Goal: Check status: Check status

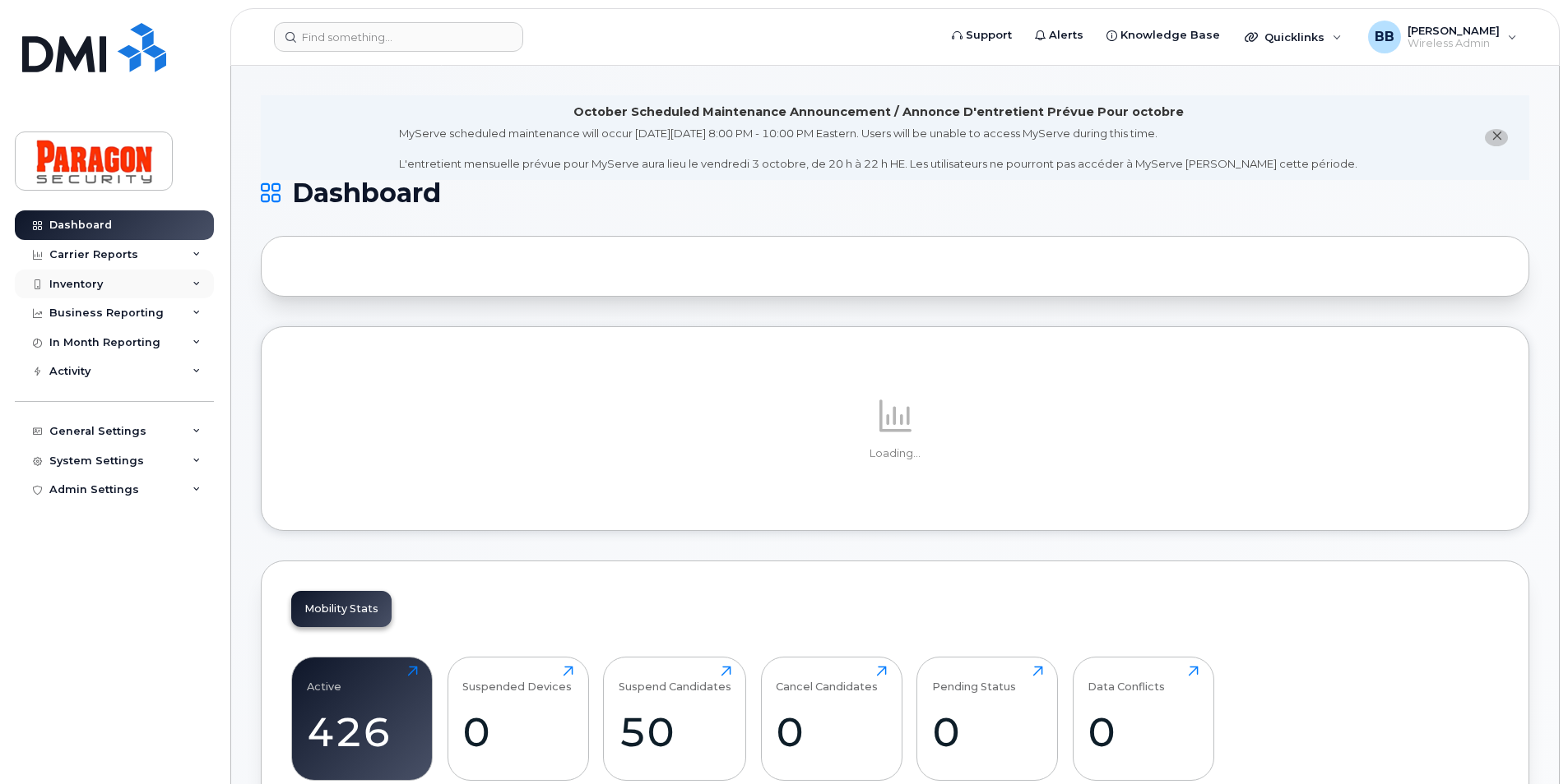
click at [92, 279] on div "Inventory" at bounding box center [75, 284] width 53 height 13
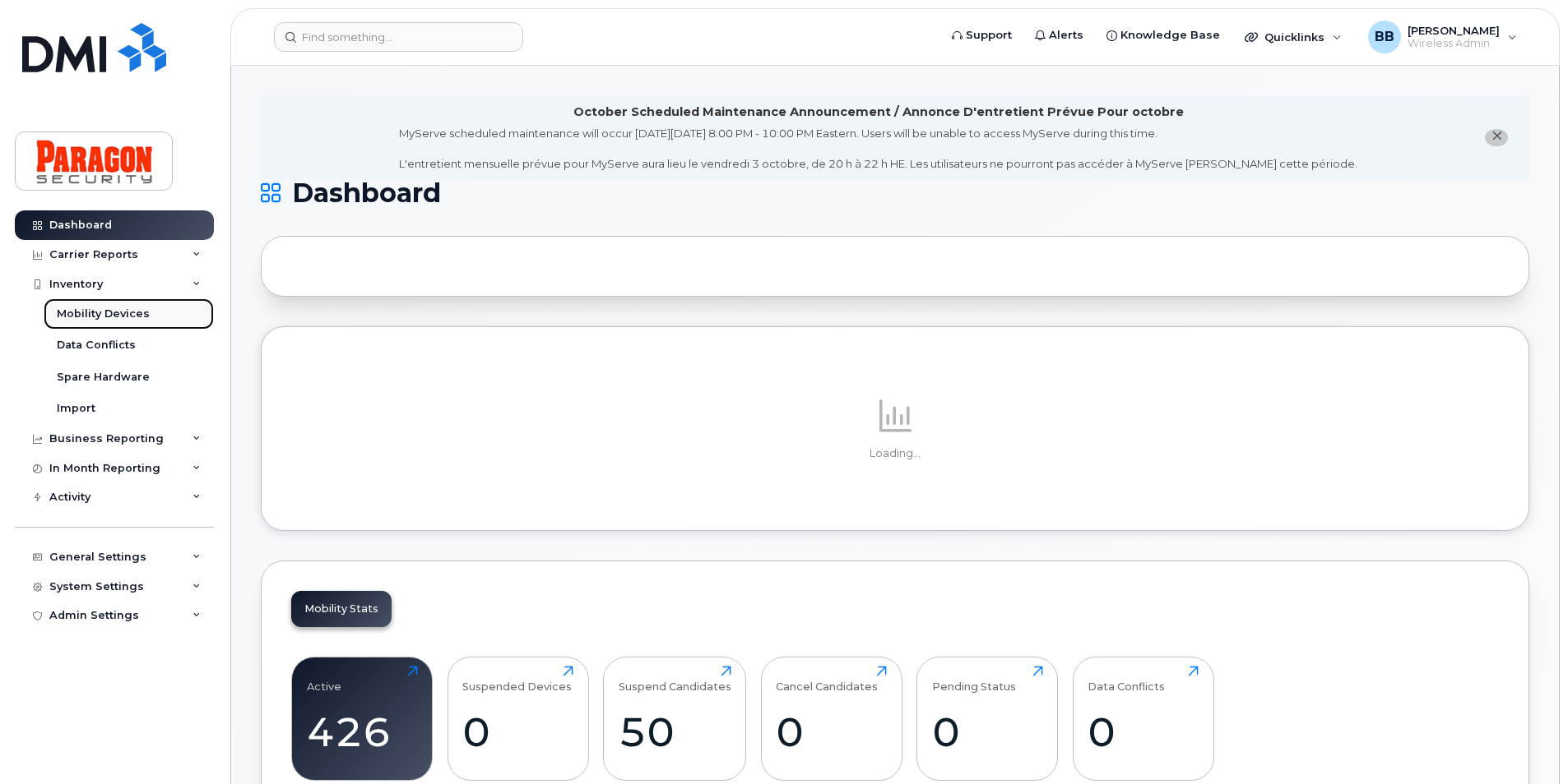
click at [109, 312] on div "Mobility Devices" at bounding box center [103, 314] width 93 height 15
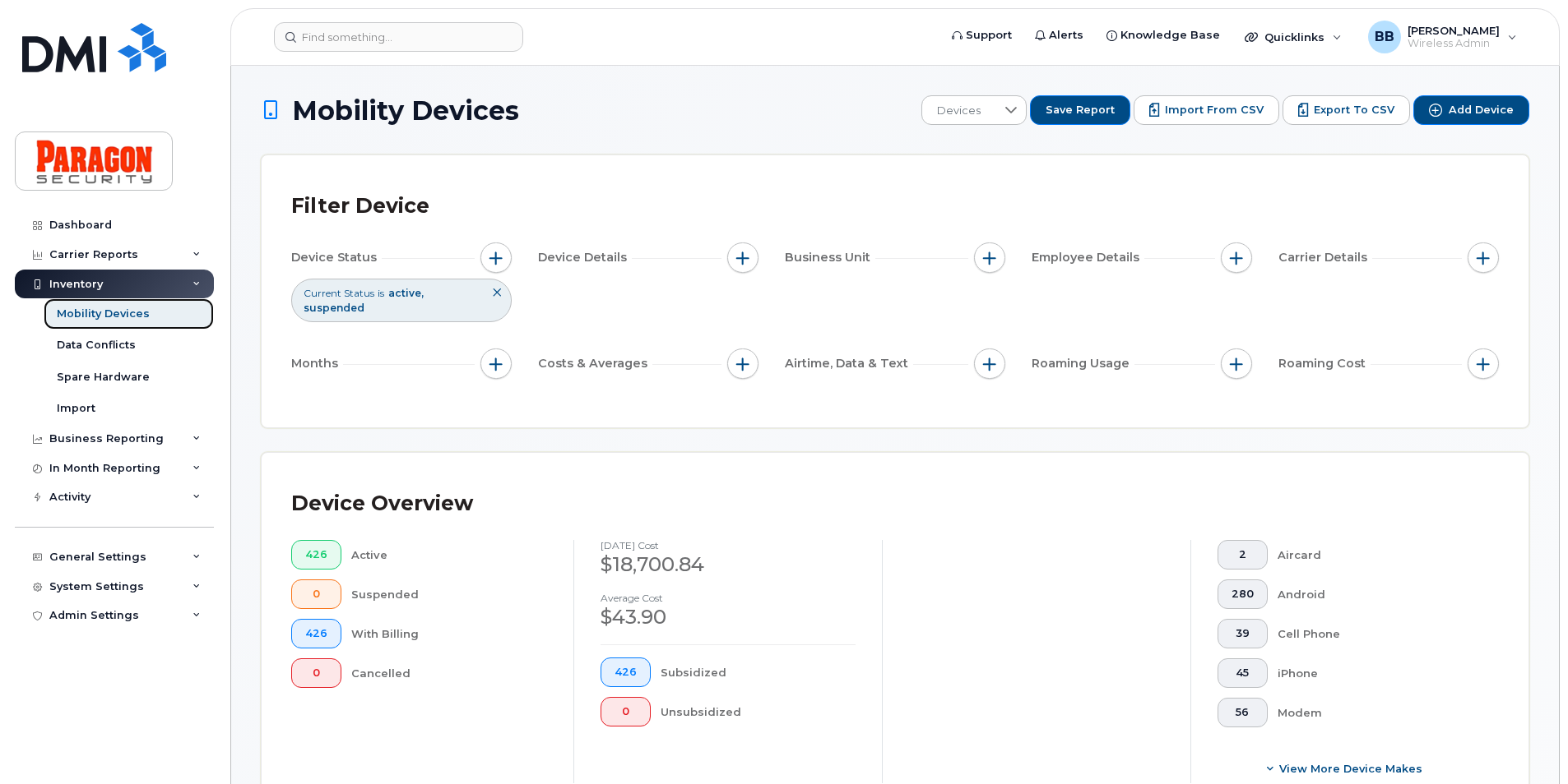
scroll to position [328, 0]
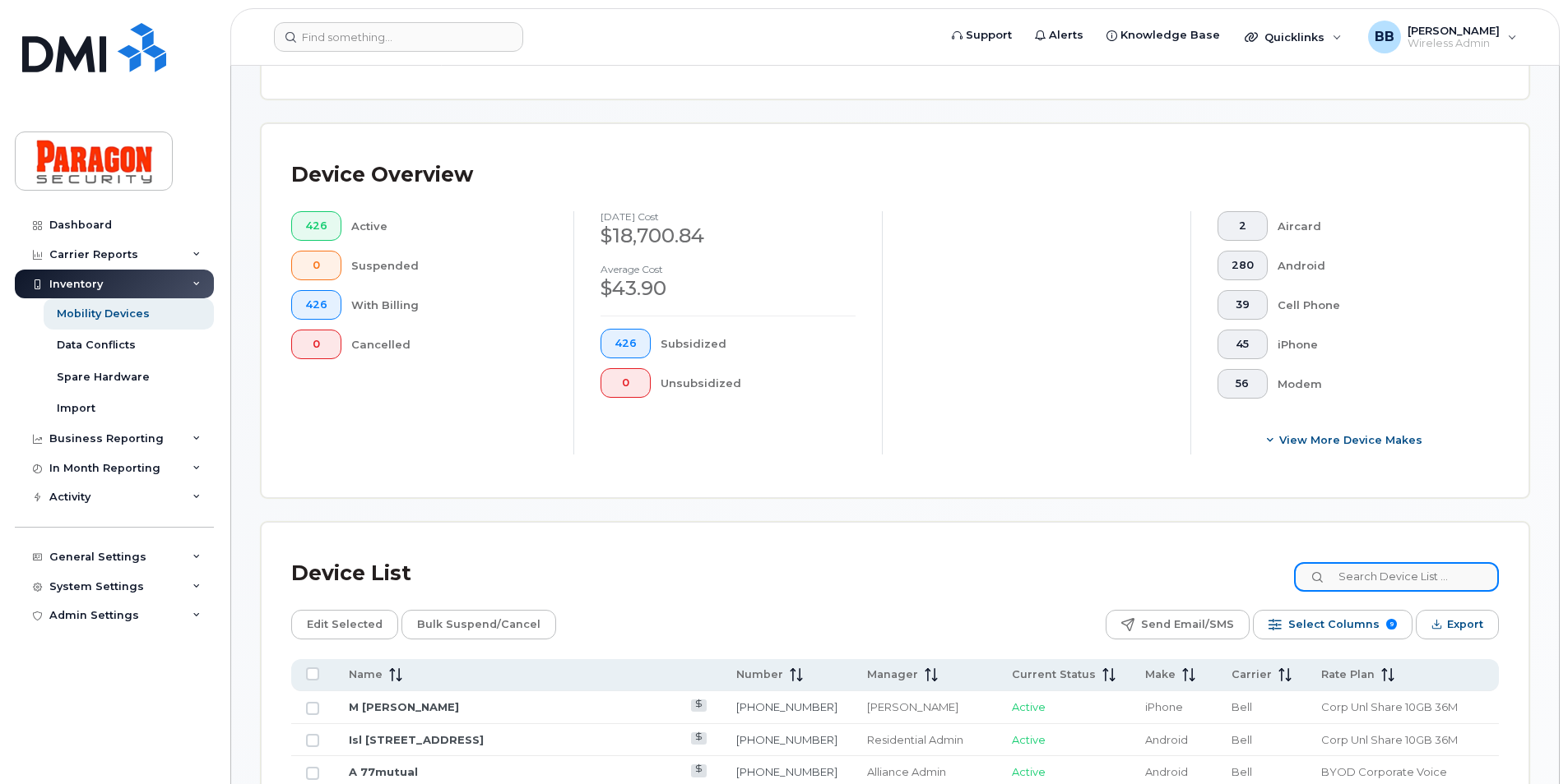
click at [1382, 576] on input at bounding box center [1397, 577] width 205 height 30
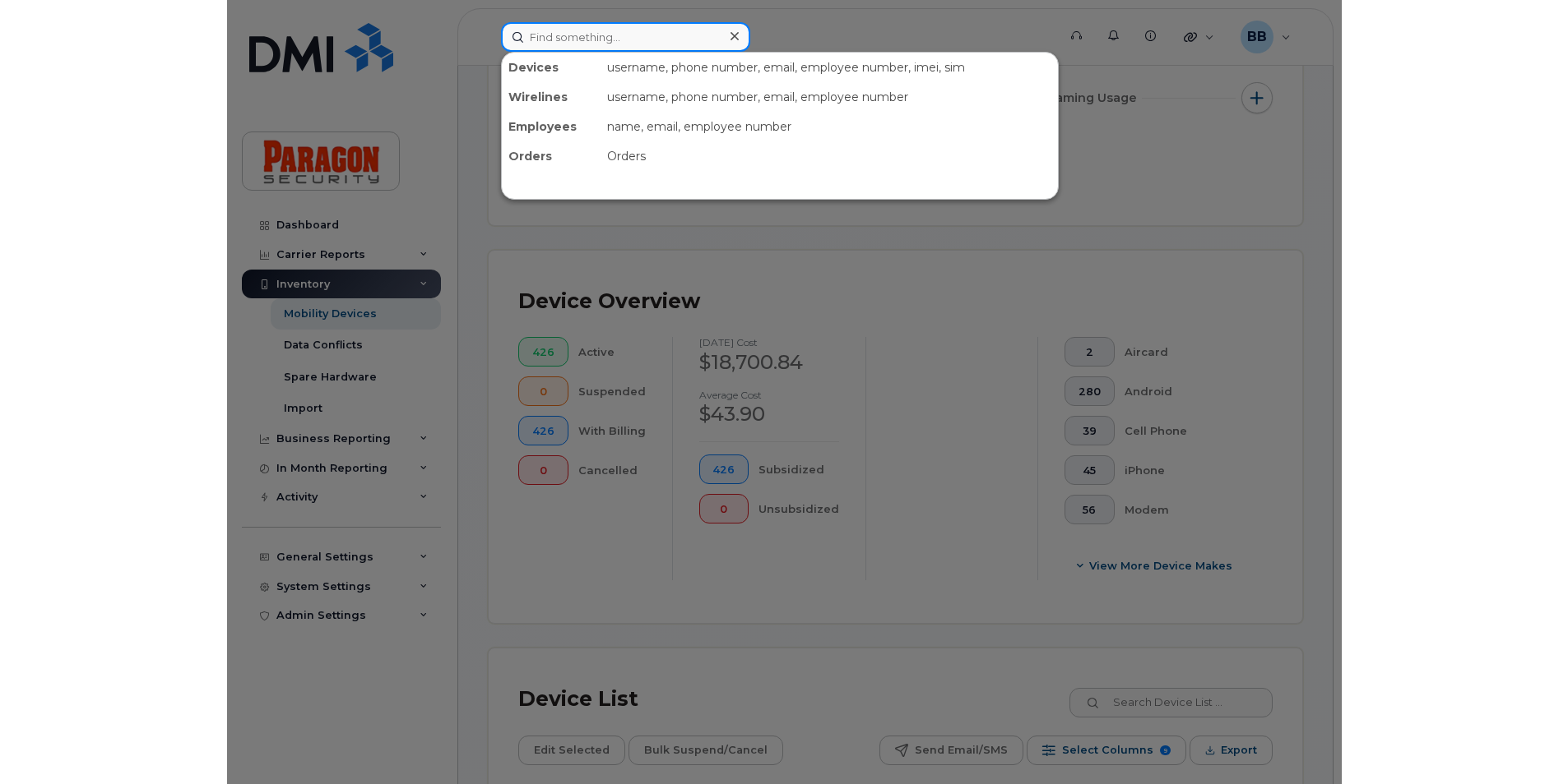
scroll to position [222, 0]
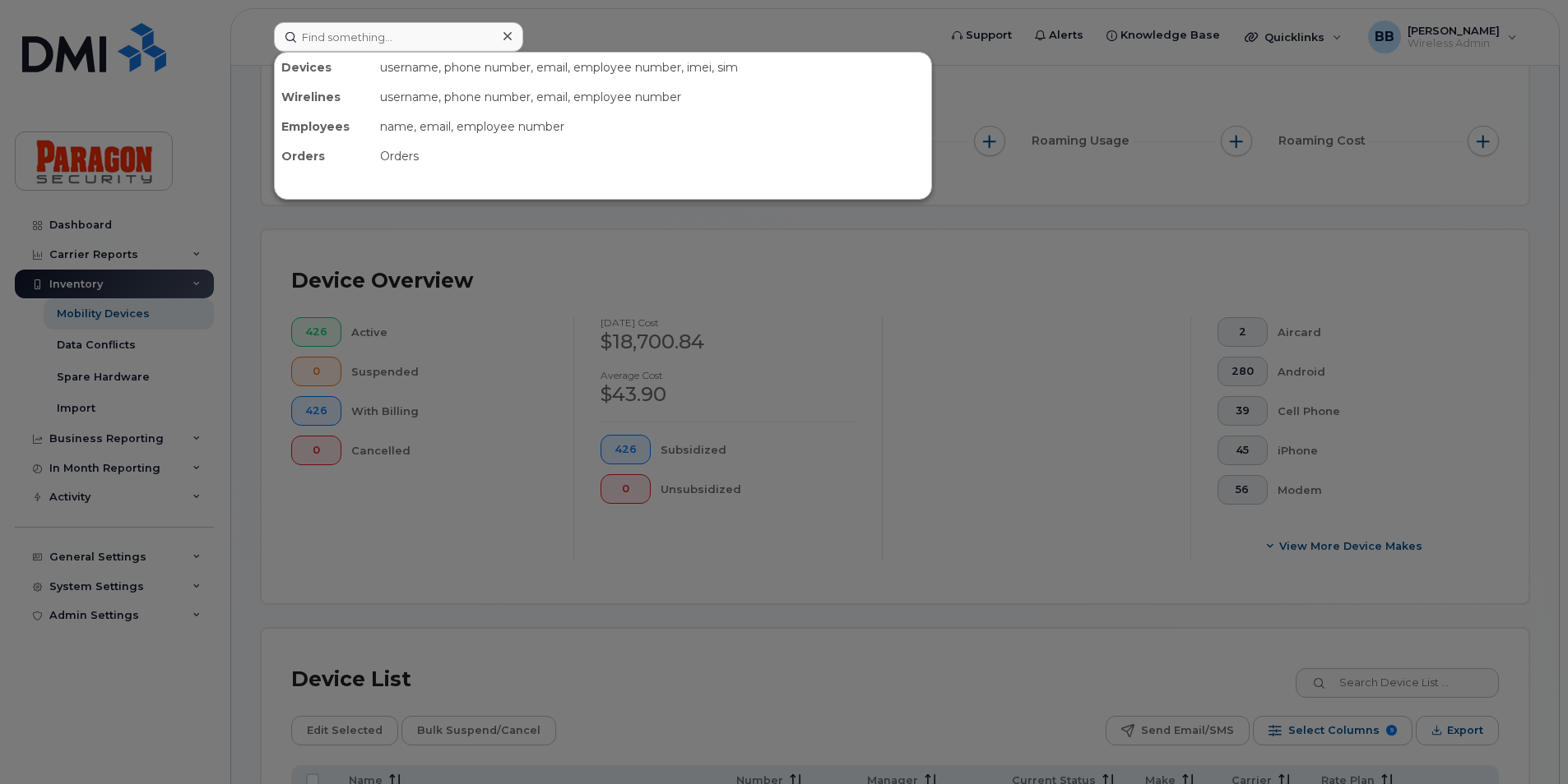
click at [121, 310] on div at bounding box center [784, 392] width 1568 height 784
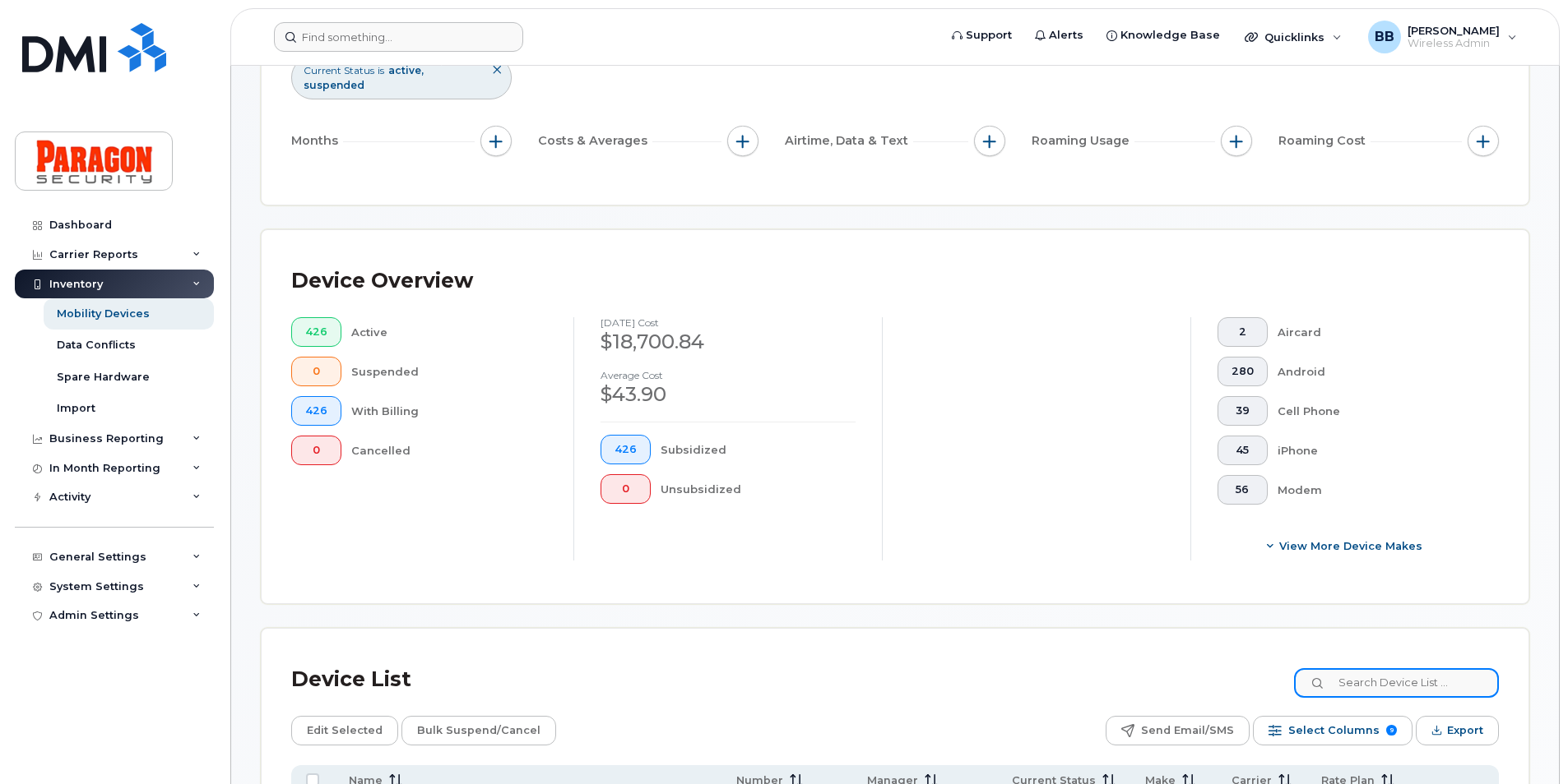
click at [1401, 677] on input at bounding box center [1397, 683] width 205 height 30
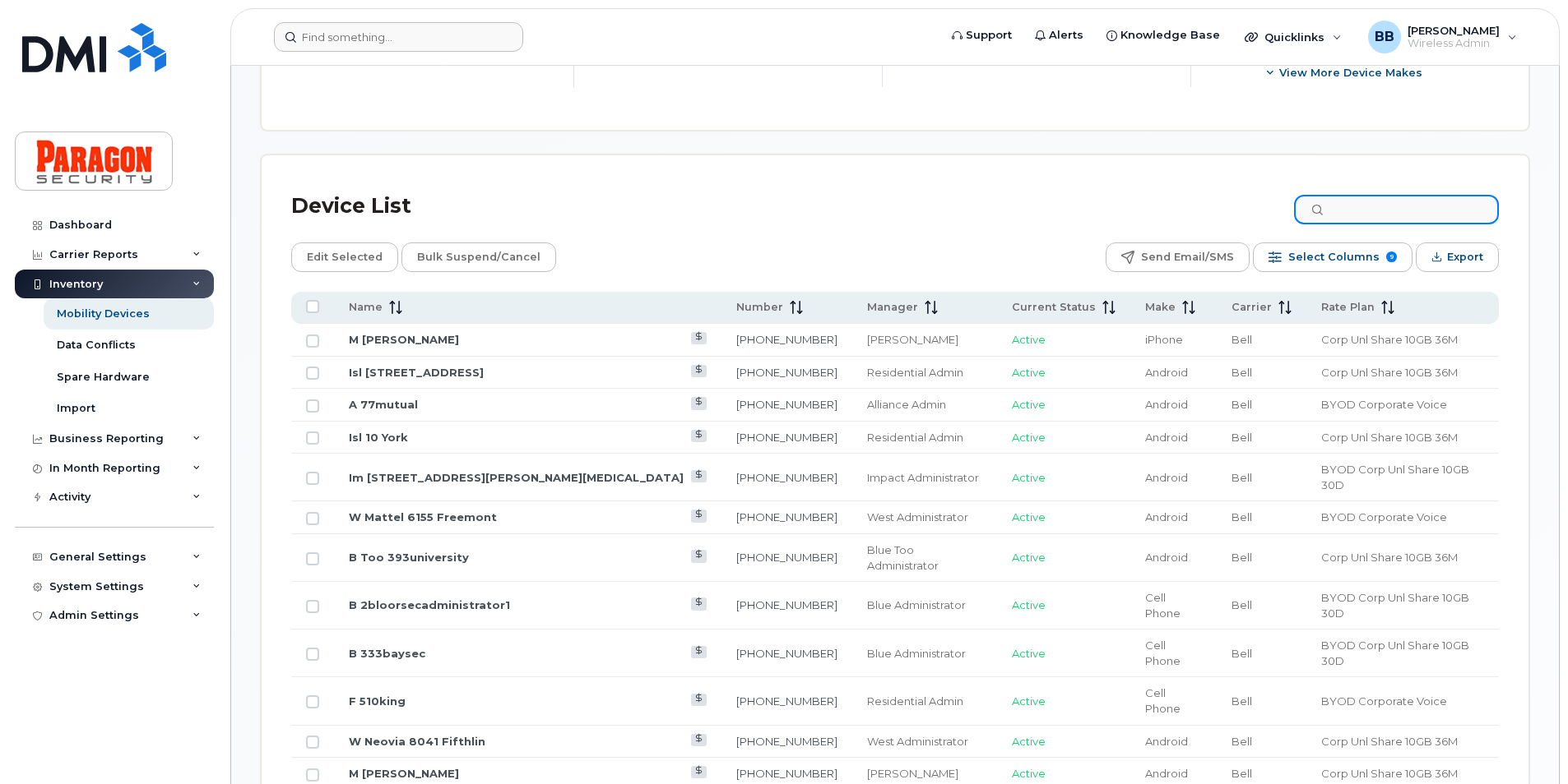
scroll to position [411, 0]
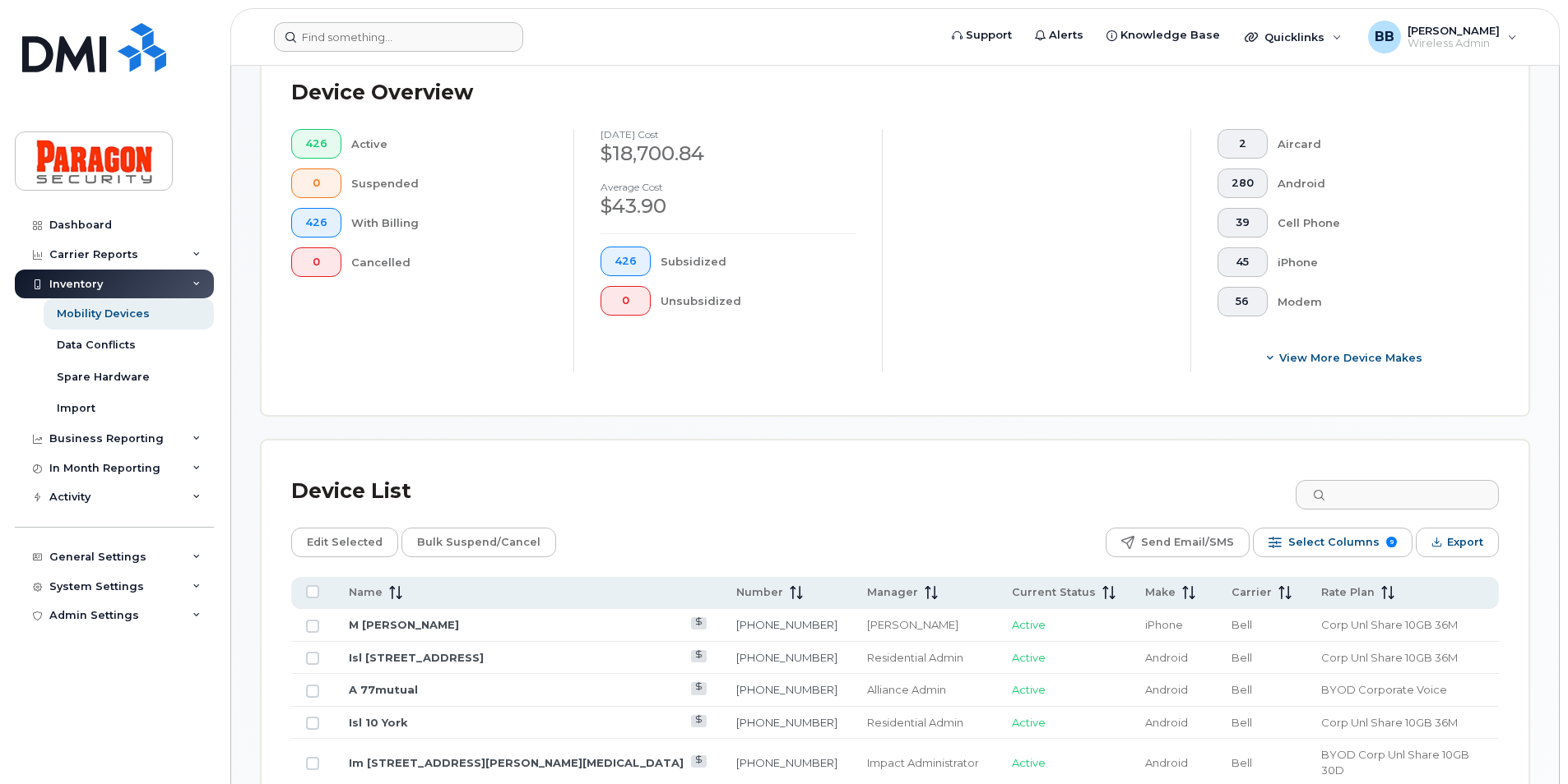
click at [1393, 510] on div "Device List" at bounding box center [895, 491] width 1208 height 43
click at [1398, 498] on input at bounding box center [1397, 495] width 205 height 30
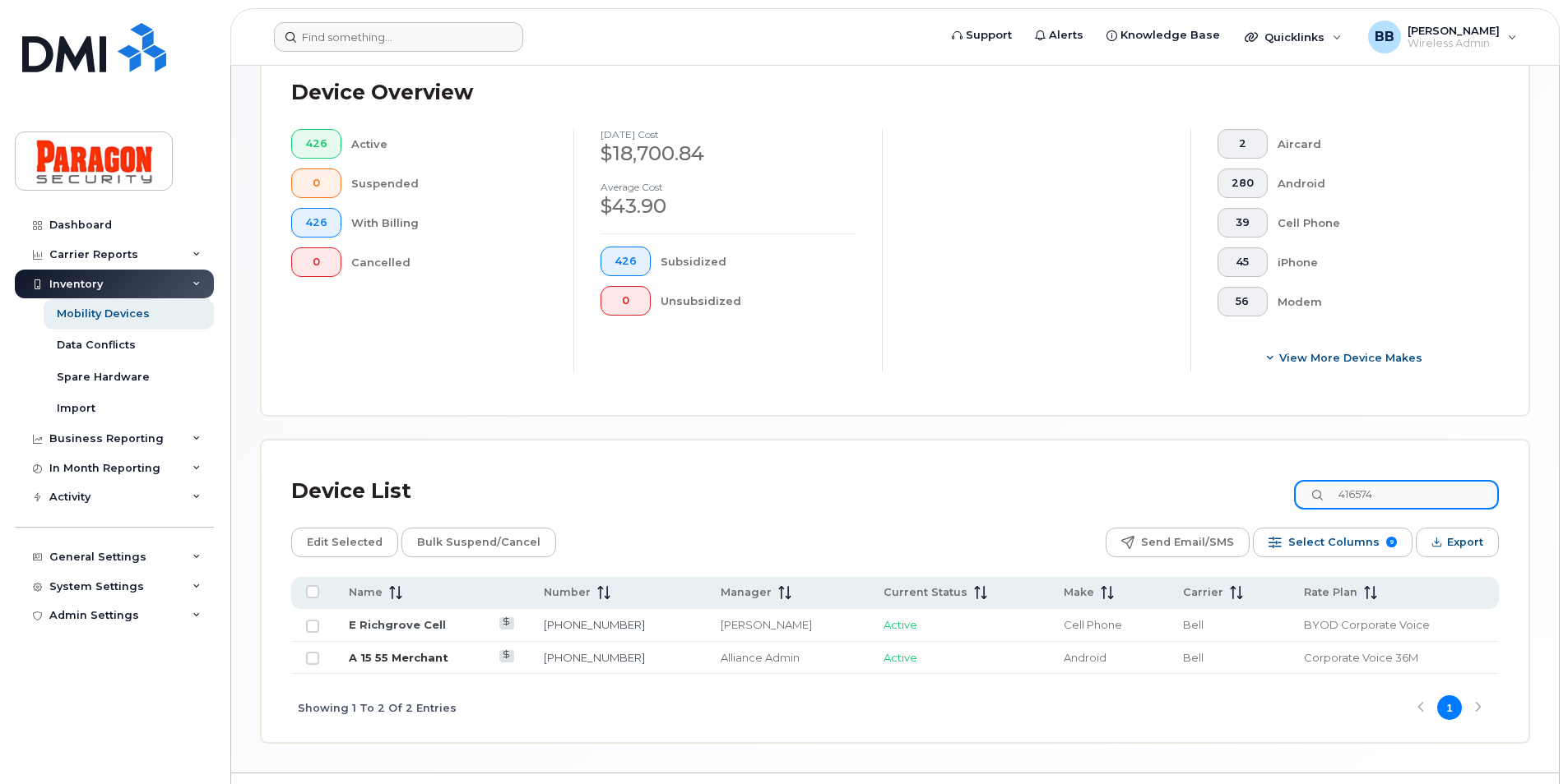
type input "416574"
click at [416, 653] on link "A 15 55 Merchant" at bounding box center [399, 657] width 100 height 13
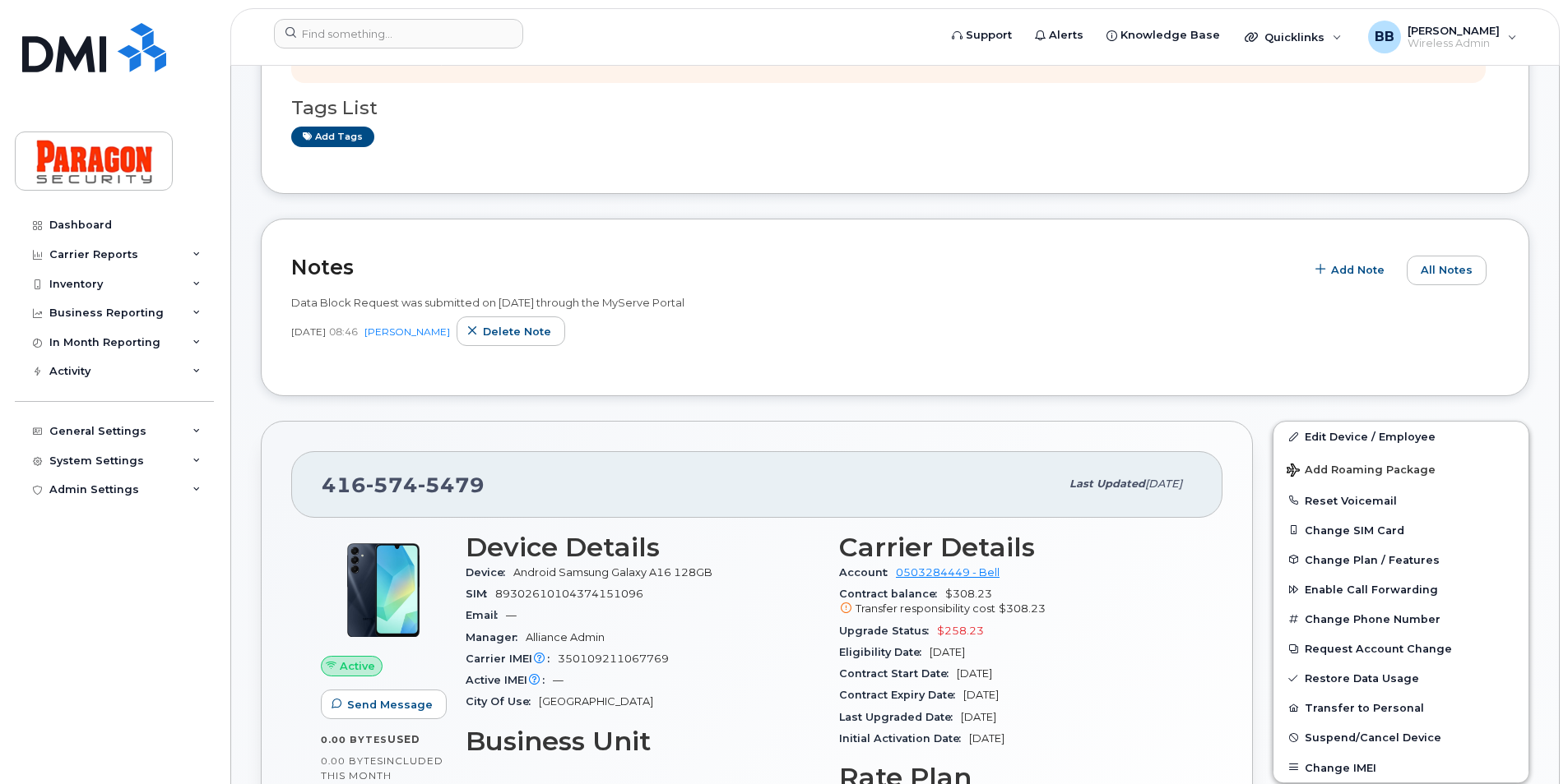
scroll to position [328, 0]
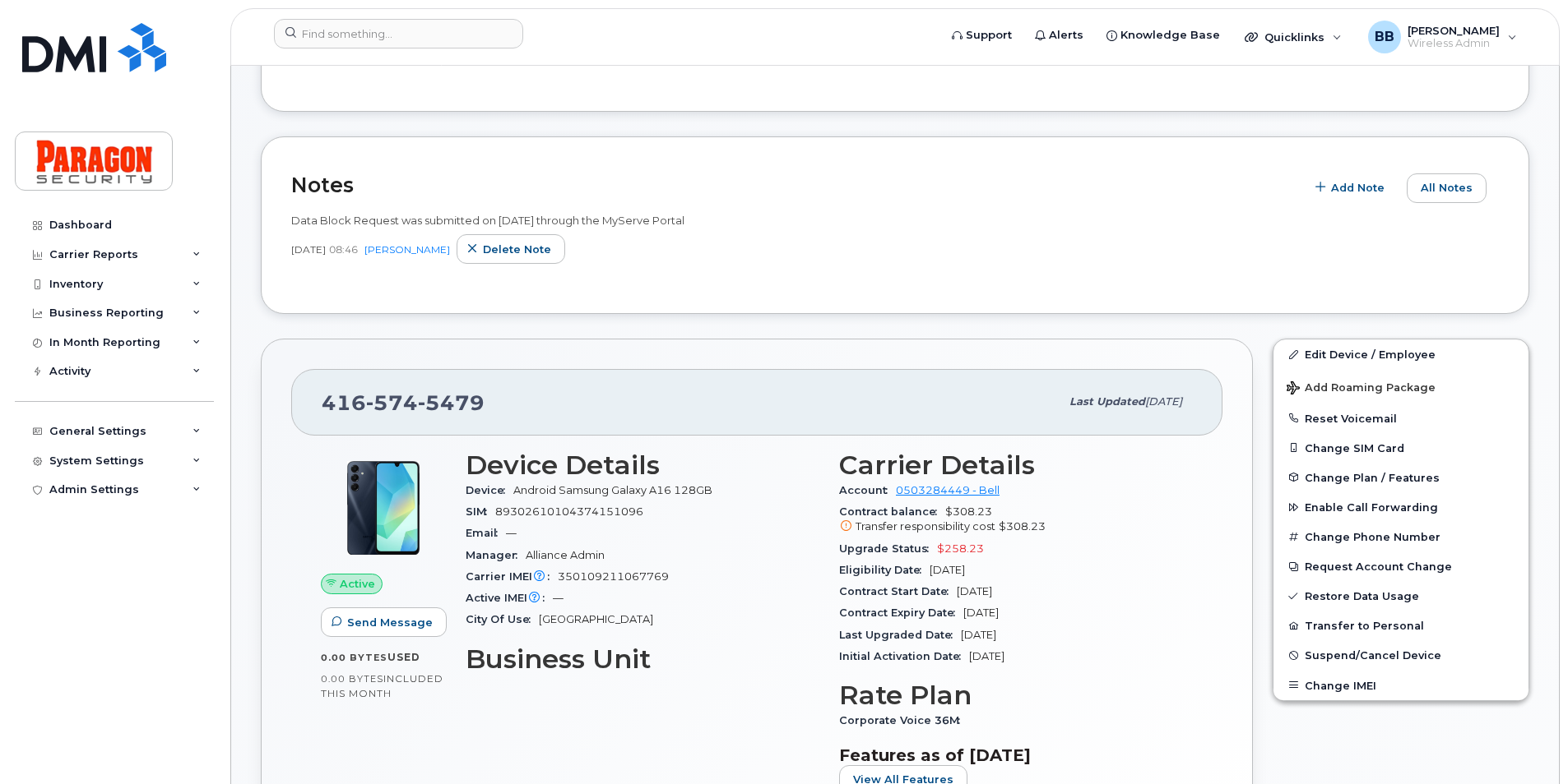
click at [947, 724] on span "Corporate Voice 36M" at bounding box center [903, 721] width 129 height 12
click at [841, 720] on span "Corporate Voice 36M" at bounding box center [903, 721] width 129 height 12
